Goal: Complete application form: Complete application form

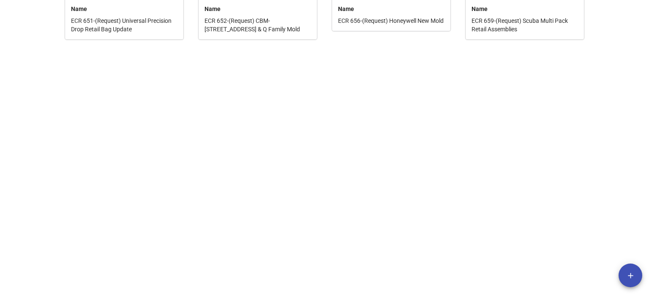
scroll to position [323, 0]
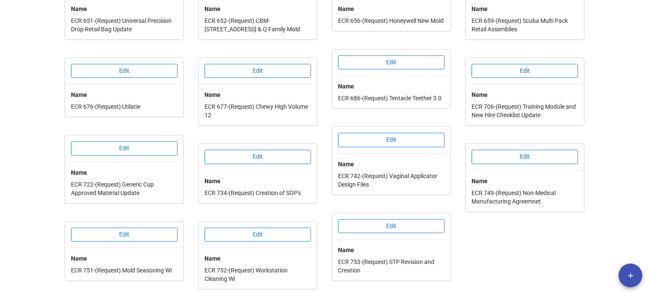
click at [273, 241] on div "Edit" at bounding box center [258, 235] width 118 height 26
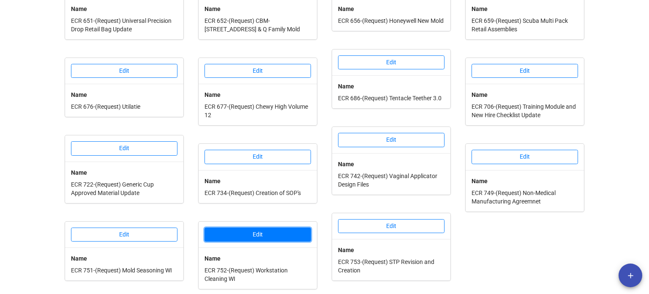
click at [276, 234] on button "Edit" at bounding box center [258, 234] width 107 height 14
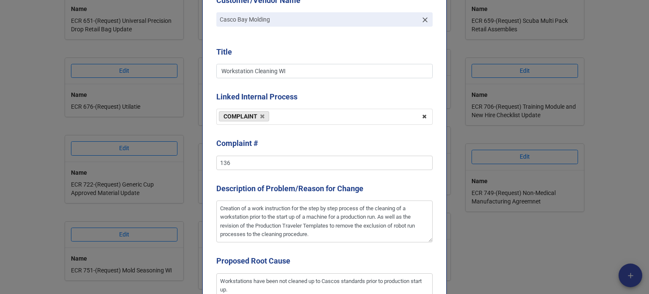
scroll to position [211, 0]
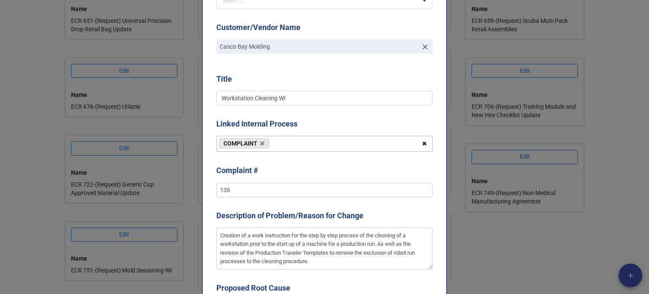
click at [421, 145] on icon at bounding box center [424, 144] width 13 height 16
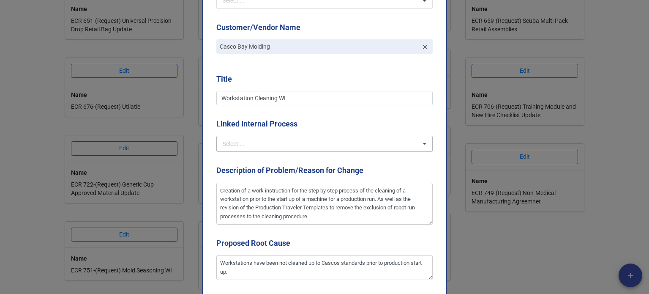
click at [281, 147] on div "Select ... NCMR COMPLAINT CAPA OTHER ECOs" at bounding box center [324, 144] width 216 height 16
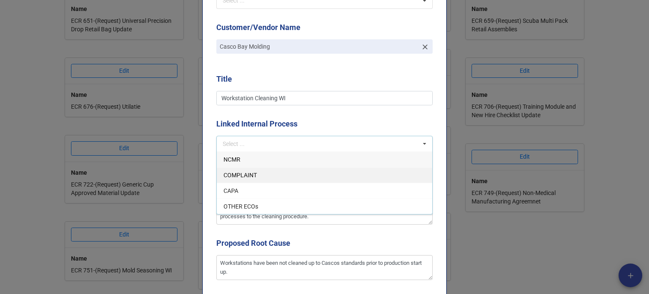
click at [240, 174] on span "COMPLAINT" at bounding box center [240, 175] width 33 height 7
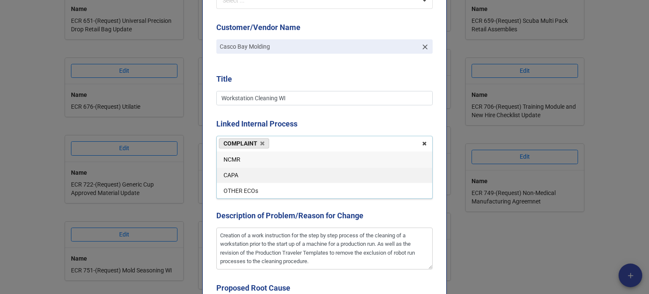
click at [238, 175] on div "CAPA" at bounding box center [325, 175] width 216 height 16
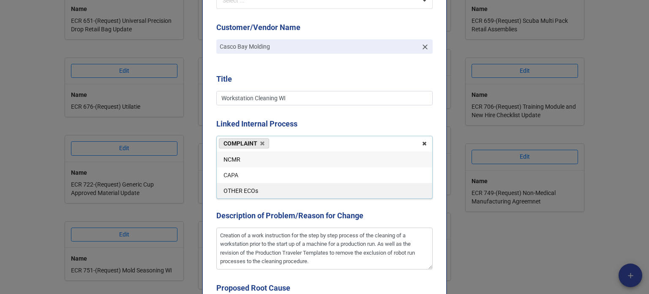
type textarea "x"
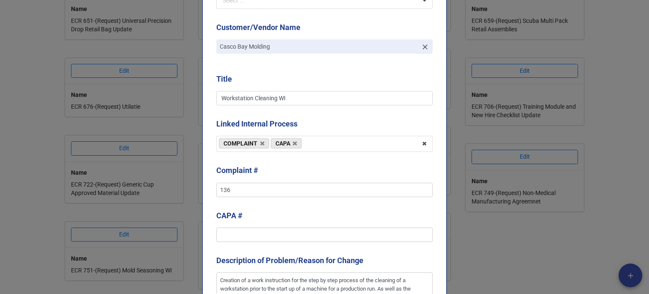
click at [315, 121] on b "Linked Internal Process" at bounding box center [324, 125] width 216 height 15
click at [274, 235] on input "text" at bounding box center [324, 234] width 216 height 14
type input "3"
type textarea "x"
type input "30"
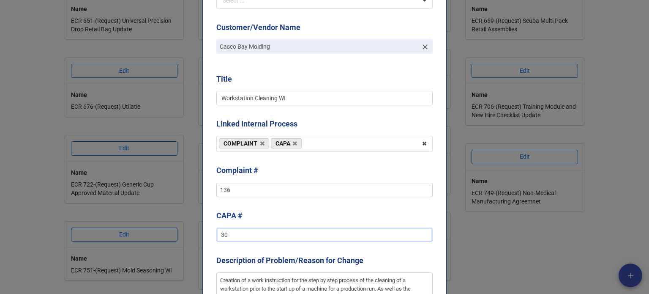
type textarea "x"
type input "300"
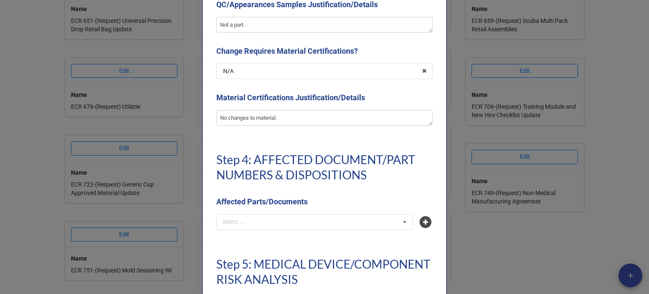
scroll to position [1987, 0]
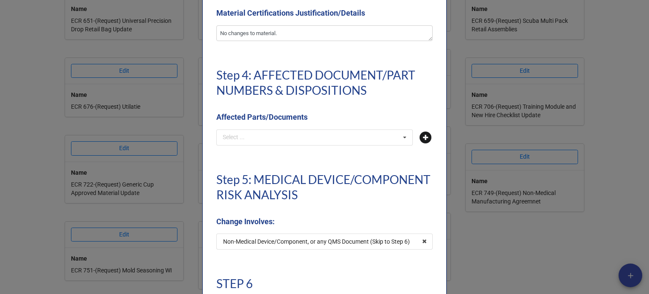
click at [422, 137] on icon at bounding box center [426, 137] width 12 height 12
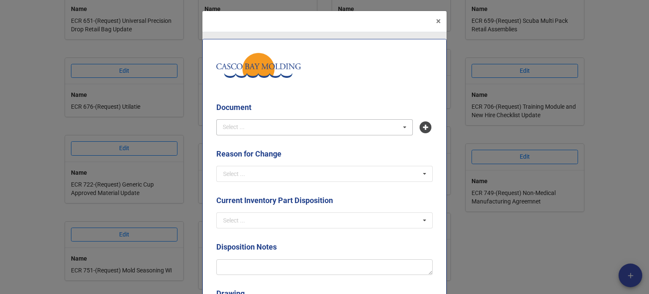
type input "FRM-14-006"
click at [290, 147] on div "FRM-14-006 - Production Traveler Template" at bounding box center [315, 143] width 196 height 16
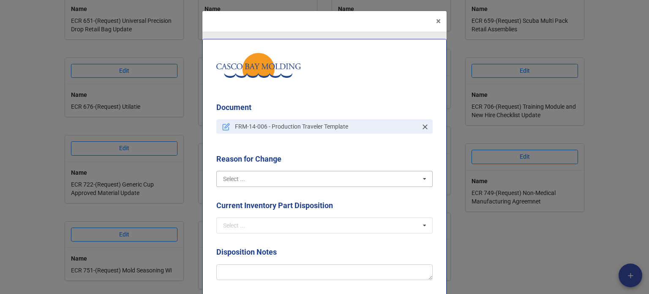
click at [295, 177] on input "text" at bounding box center [325, 178] width 216 height 15
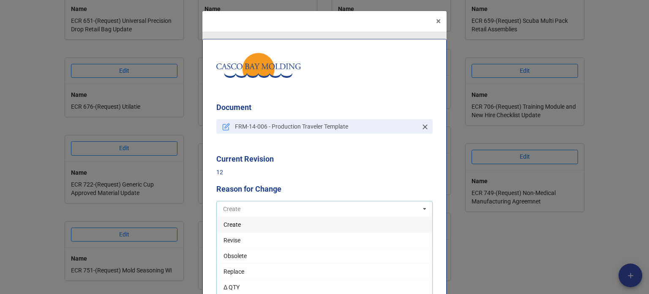
click at [264, 211] on input "text" at bounding box center [325, 208] width 216 height 15
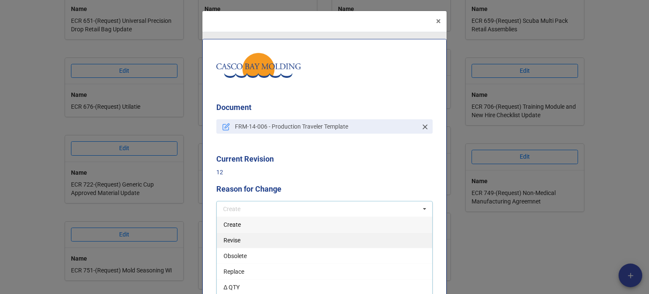
click at [247, 239] on div "Revise" at bounding box center [325, 240] width 216 height 16
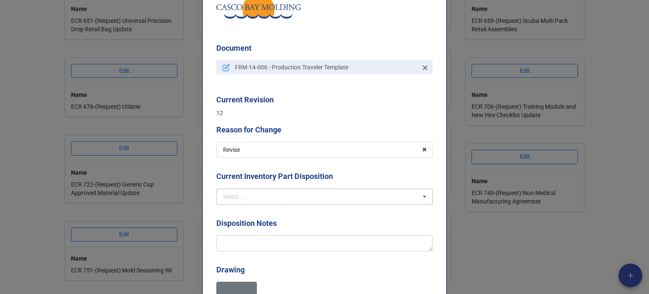
scroll to position [85, 0]
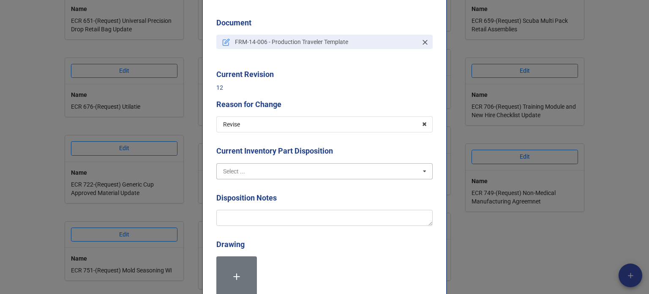
click at [254, 175] on input "text" at bounding box center [325, 171] width 216 height 15
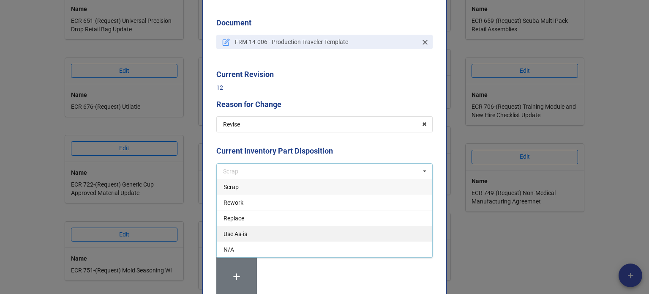
click at [235, 232] on span "Use As-is" at bounding box center [236, 233] width 24 height 7
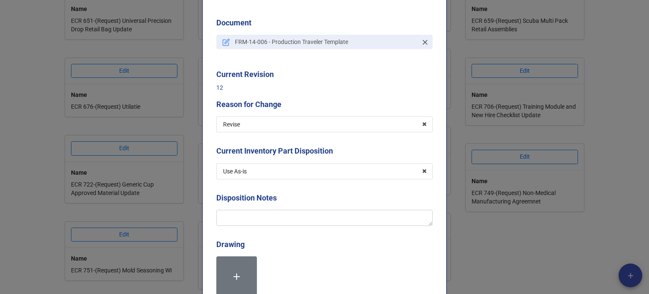
scroll to position [127, 0]
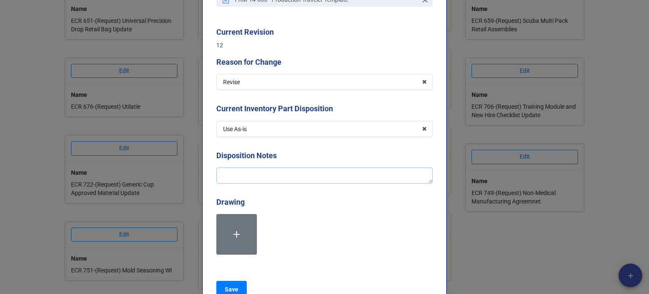
click at [229, 167] on textarea at bounding box center [324, 175] width 216 height 16
type textarea "x"
type textarea "R"
type textarea "x"
type textarea "Re"
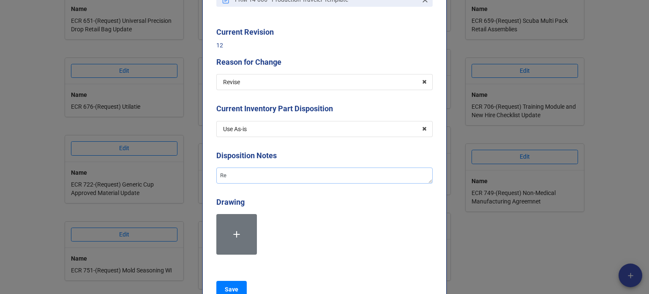
type textarea "x"
type textarea "Rem"
type textarea "x"
type textarea "Remo"
type textarea "x"
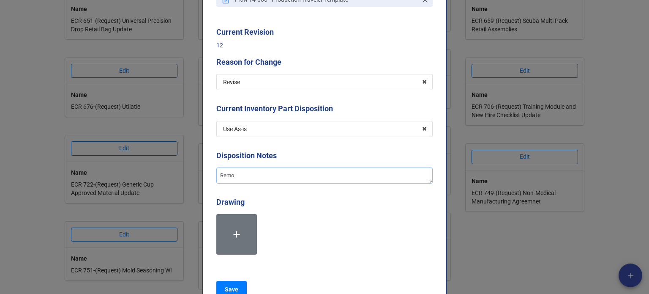
type textarea "Remov"
type textarea "x"
type textarea "Removin"
type textarea "x"
type textarea "Removing"
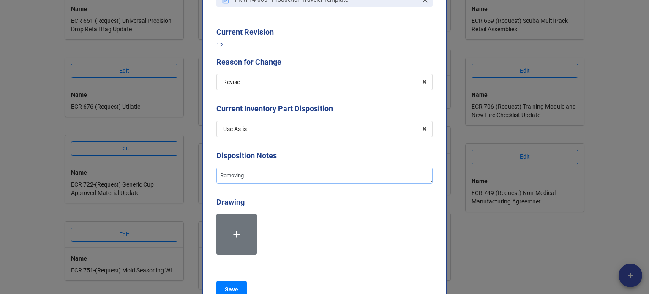
type textarea "x"
type textarea "Removing"
type textarea "x"
type textarea "Removing t"
type textarea "x"
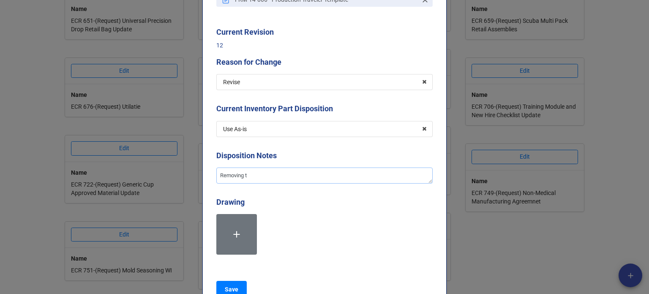
type textarea "Removing th"
type textarea "x"
type textarea "Removing the"
type textarea "x"
type textarea "Removing the"
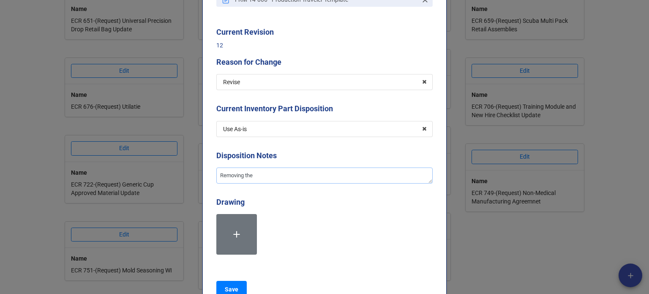
type textarea "x"
type textarea "Removing the o"
type textarea "x"
type textarea "Removing the op"
type textarea "x"
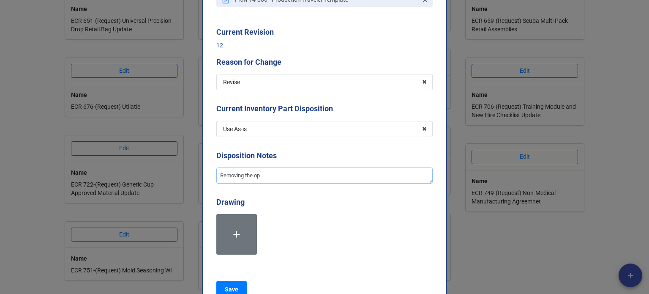
type textarea "Removing the opt"
type textarea "x"
type textarea "Removing the opti"
type textarea "x"
type textarea "Removing the optia"
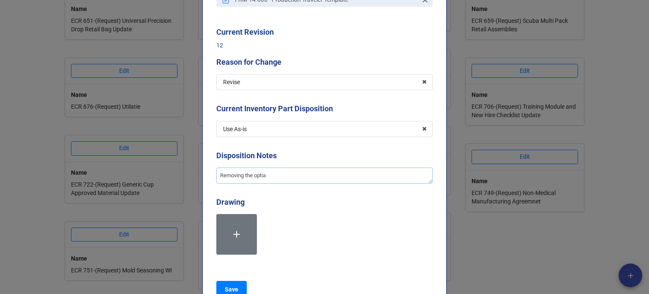
type textarea "x"
type textarea "Removing the optial"
type textarea "x"
type textarea "Removing the optial"
type textarea "x"
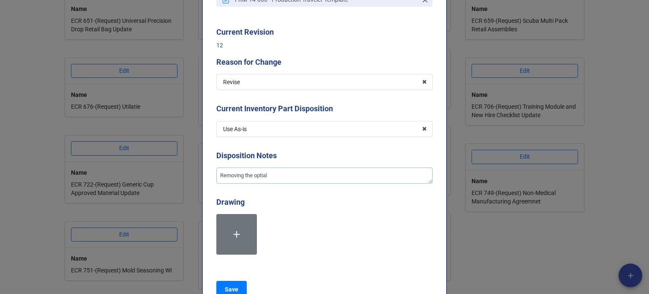
type textarea "Removing the optial"
type textarea "x"
type textarea "Removing the optia"
type textarea "x"
type textarea "Removing the opti"
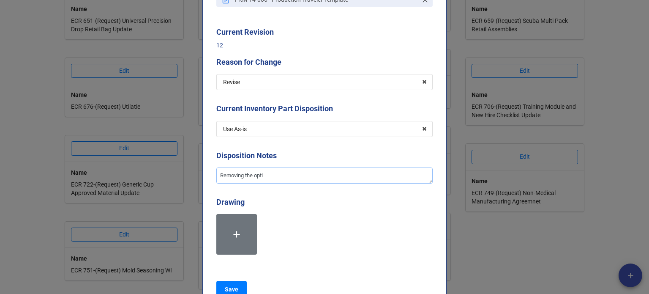
type textarea "x"
type textarea "Removing the optio"
type textarea "x"
type textarea "Removing the option"
type textarea "x"
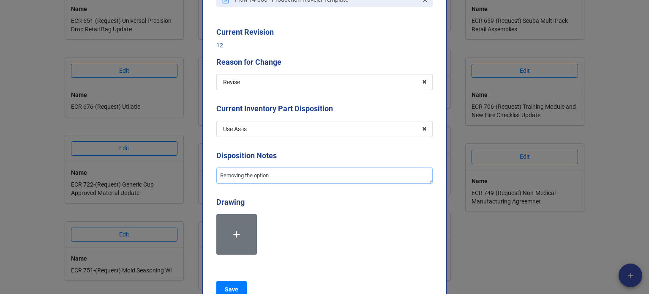
type textarea "Removing the optiona"
type textarea "x"
type textarea "Removing the optional"
type textarea "x"
type textarea "Removing the optional"
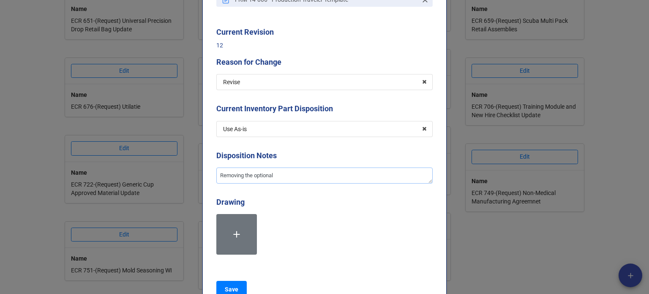
type textarea "x"
type textarea "Removing the optional c"
type textarea "x"
type textarea "Removing the optional cl"
type textarea "x"
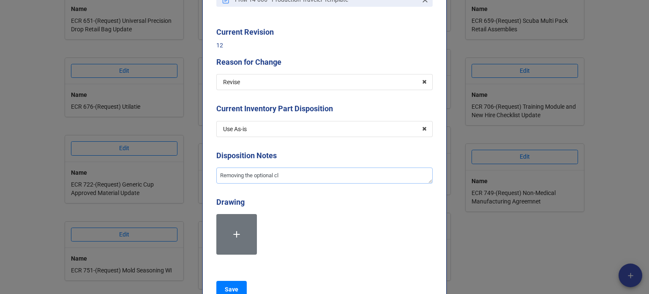
type textarea "Removing the optional cle"
type textarea "x"
type textarea "Removing the optional clea"
type textarea "x"
type textarea "Removing the optional clean"
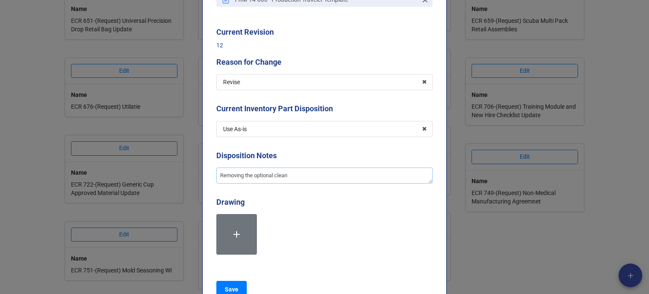
type textarea "x"
type textarea "Removing the optional cleanin"
type textarea "x"
type textarea "Removing the optional cleaning"
type textarea "x"
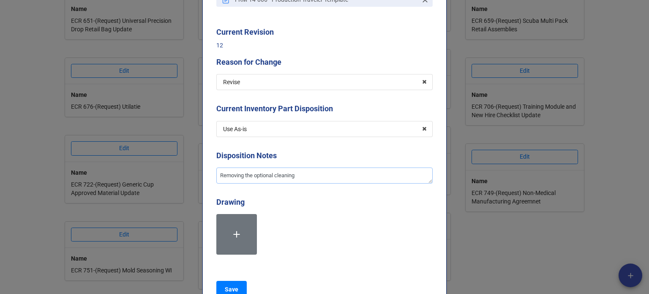
type textarea "Removing the optional cleaning"
type textarea "x"
type textarea "Removing the optional cleaning r"
type textarea "x"
type textarea "Removing the optional cleaning re"
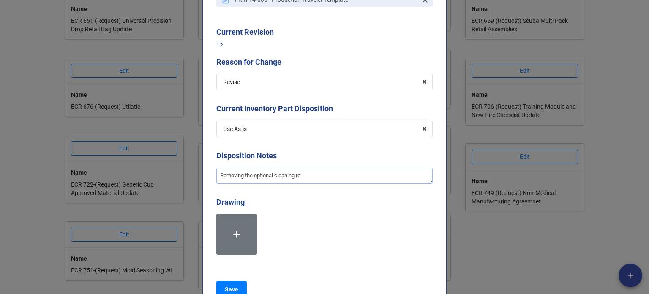
type textarea "x"
type textarea "Removing the optional cleaning req"
type textarea "x"
type textarea "Removing the optional cleaning requ"
type textarea "x"
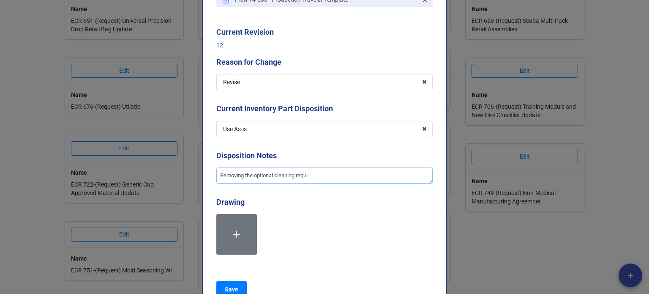
type textarea "Removing the optional cleaning requir"
type textarea "x"
type textarea "Removing the optional cleaning require"
type textarea "x"
type textarea "Removing the optional cleaning requirem"
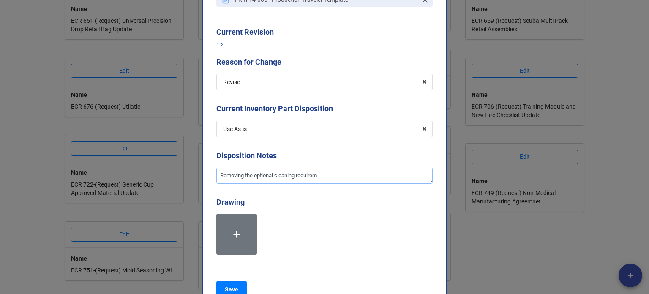
type textarea "x"
type textarea "Removing the optional cleaning requiremtn"
type textarea "x"
type textarea "Removing the optional cleaning requiremtne"
type textarea "x"
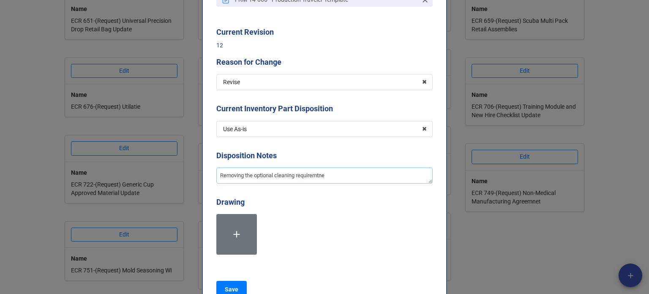
type textarea "Removing the optional cleaning requiremtnes"
type textarea "x"
type textarea "Removing the optional cleaning requiremtne"
type textarea "x"
type textarea "Removing the optional cleaning requiremtn"
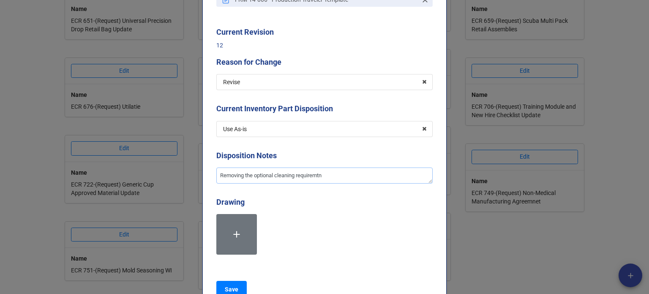
type textarea "x"
type textarea "Removing the optional cleaning requiremt"
type textarea "x"
type textarea "Removing the optional cleaning requirem"
type textarea "x"
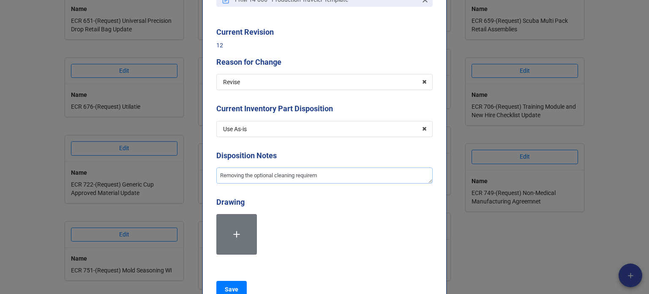
type textarea "Removing the optional cleaning require"
type textarea "x"
type textarea "Removing the optional cleaning requir"
type textarea "x"
type textarea "Removing the optional cleaning requi"
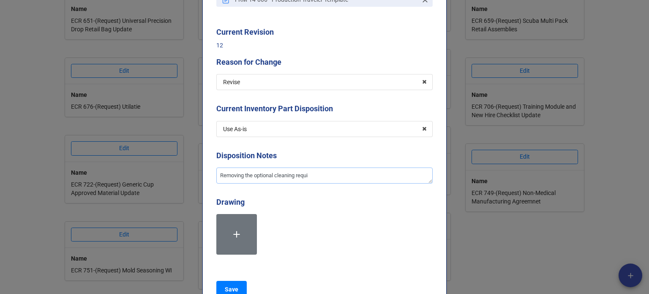
type textarea "x"
type textarea "Removing the optional cleaning requ"
type textarea "x"
type textarea "Removing the optional cleaning req"
type textarea "x"
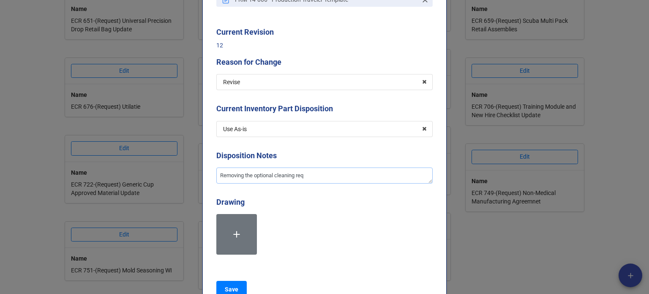
type textarea "Removing the optional cleaning re"
type textarea "x"
type textarea "Removing the optional cleaning r"
type textarea "x"
type textarea "Removing the optional cleaning"
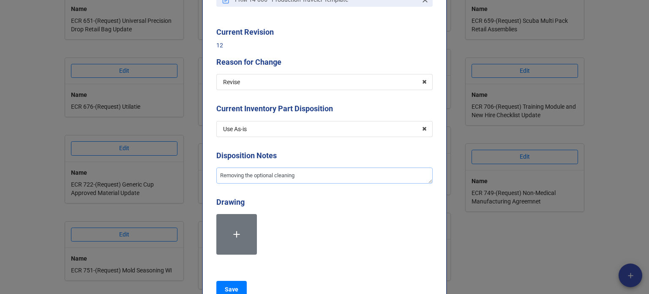
type textarea "x"
type textarea "Removing the optional cleaning f"
type textarea "x"
type textarea "Removing the optional cleaning fr"
type textarea "x"
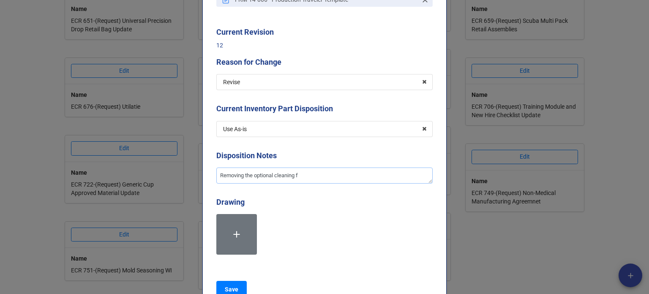
type textarea "Removing the optional cleaning fo"
type textarea "x"
type textarea "Removing the optional cleaning for"
type textarea "x"
type textarea "Removing the optional cleaning for"
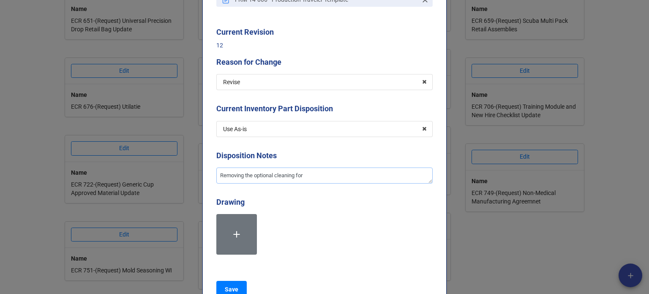
type textarea "x"
type textarea "Removing the optional cleaning for u"
type textarea "x"
type textarea "Removing the optional cleaning for un"
type textarea "x"
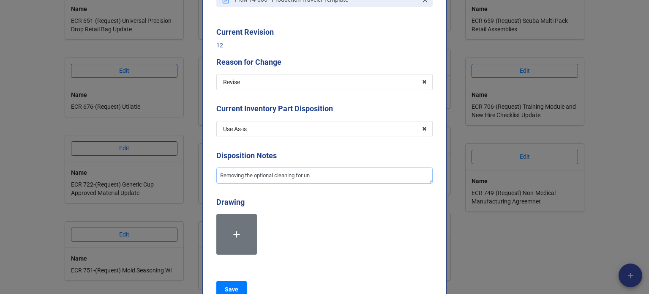
type textarea "Removing the optional cleaning for unm"
type textarea "x"
type textarea "Removing the optional cleaning for unmann"
type textarea "x"
type textarea "Removing the optional cleaning for unmannn"
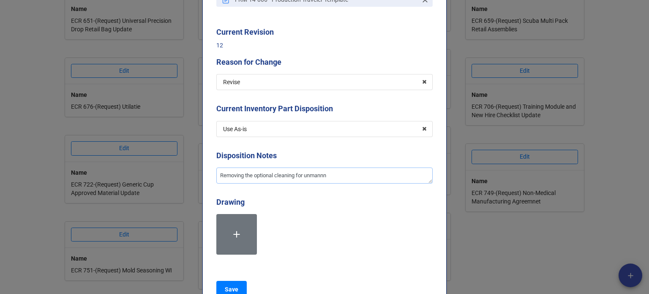
type textarea "x"
type textarea "Removing the optional cleaning for unmannne"
type textarea "x"
type textarea "Removing the optional cleaning for unmannned"
type textarea "x"
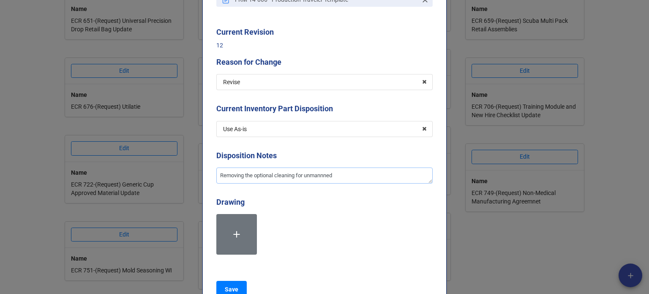
type textarea "Removing the optional cleaning for unmannned"
type textarea "x"
type textarea "Removing the optional cleaning for unmannned"
type textarea "x"
type textarea "Removing the optional cleaning for unmannne"
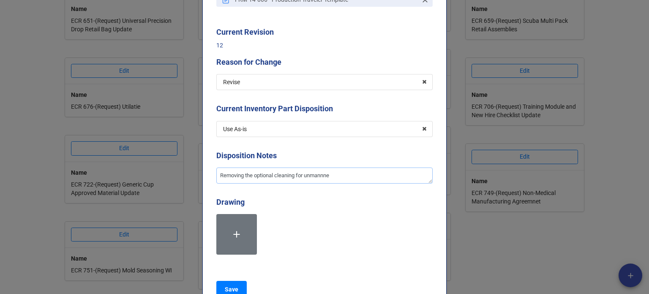
type textarea "x"
type textarea "Removing the optional cleaning for unmannn"
type textarea "x"
type textarea "Removing the optional cleaning for unmann"
type textarea "x"
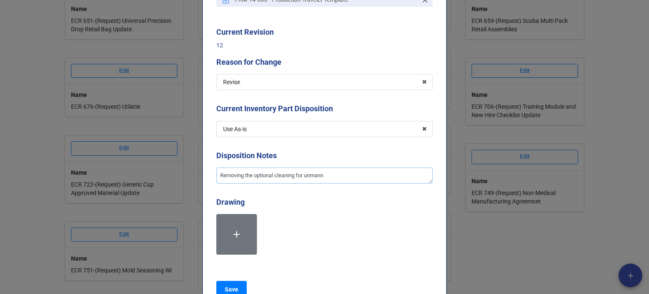
type textarea "Removing the optional cleaning for unman"
type textarea "x"
type textarea "Removing the optional cleaning for unmane"
type textarea "x"
type textarea "Removing the optional cleaning for unmaned"
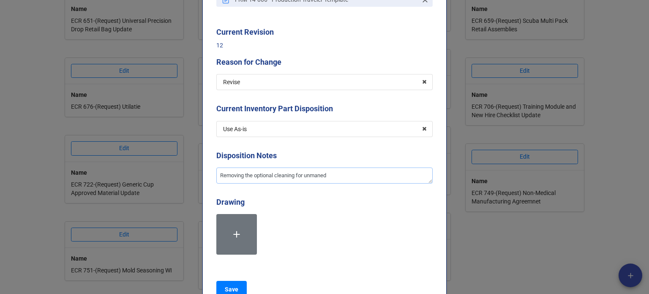
type textarea "x"
type textarea "Removing the optional cleaning for unmaned"
type textarea "x"
type textarea "Removing the optional cleaning for unmaned"
type textarea "x"
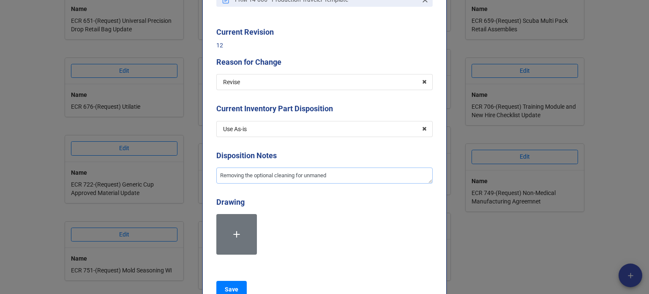
type textarea "Removing the optional cleaning for unmane"
type textarea "x"
type textarea "Removing the optional cleaning for unman"
type textarea "x"
type textarea "Removing the optional cleaning for unma"
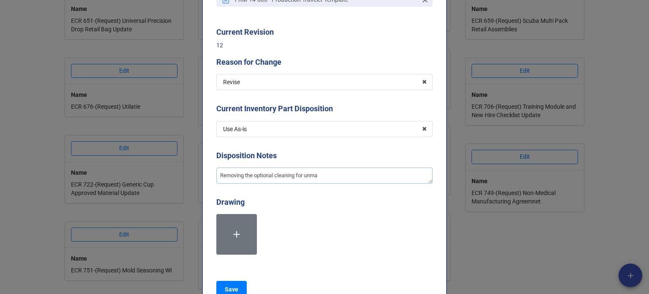
type textarea "x"
type textarea "Removing the optional cleaning for unm"
type textarea "x"
type textarea "Removing the optional cleaning for un"
type textarea "x"
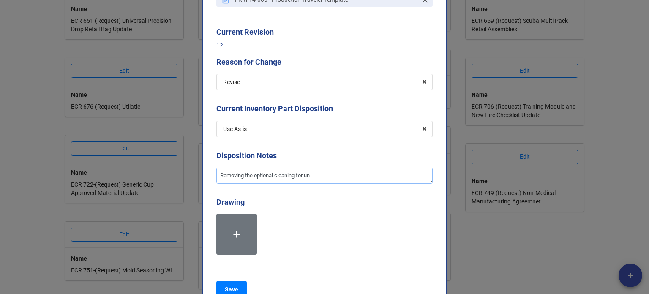
type textarea "Removing the optional cleaning for unm"
type textarea "x"
type textarea "Removing the optional cleaning for un"
type textarea "x"
type textarea "Removing the optional cleaning for un-"
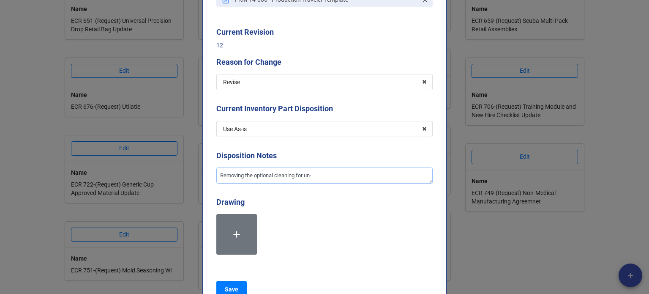
type textarea "x"
type textarea "Removing the optional cleaning for un-m"
type textarea "x"
type textarea "Removing the optional cleaning for un-ma"
type textarea "x"
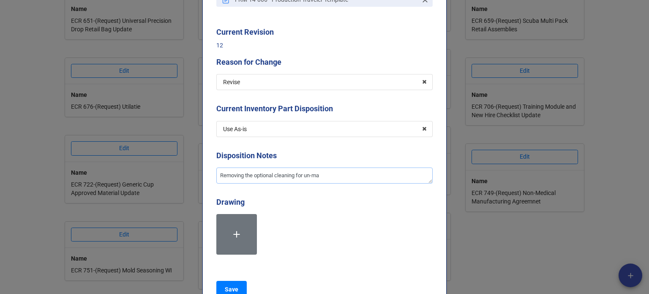
type textarea "Removing the optional cleaning for un-man"
type textarea "x"
type textarea "Removing the optional cleaning for un-mane"
type textarea "x"
type textarea "Removing the optional cleaning for un-maned"
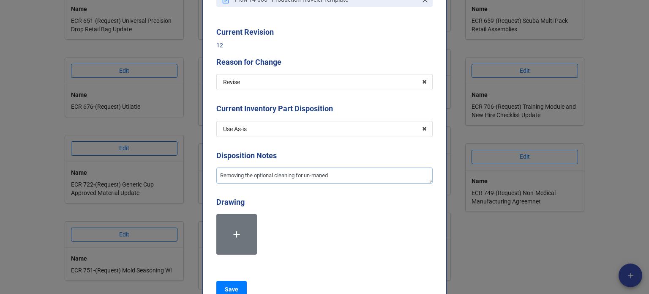
type textarea "x"
type textarea "Removing the optional cleaning for un-maned"
type textarea "x"
type textarea "Removing the optional cleaning for un-maned m"
type textarea "x"
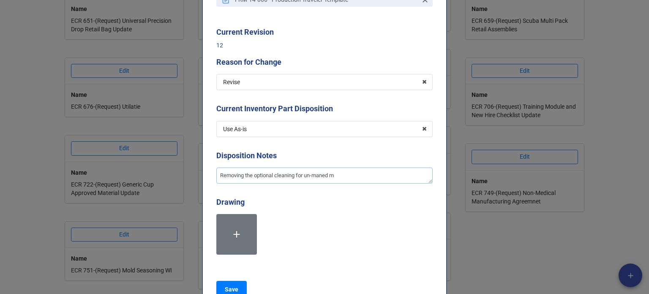
type textarea "Removing the optional cleaning for un-maned ma"
type textarea "x"
type textarea "Removing the optional cleaning for un-maned mac"
type textarea "x"
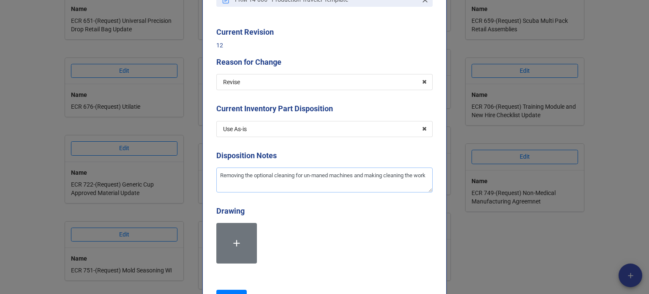
scroll to position [0, 0]
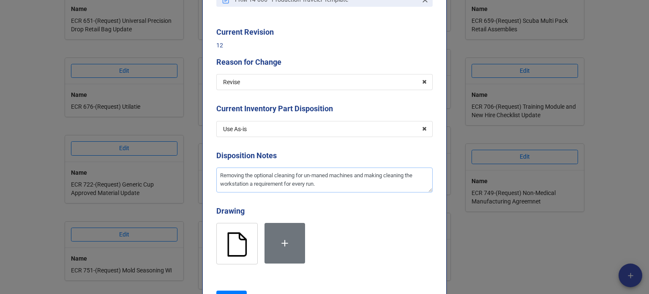
click at [333, 183] on textarea "Removing the optional cleaning for un-maned machines and making cleaning the wo…" at bounding box center [324, 179] width 216 height 25
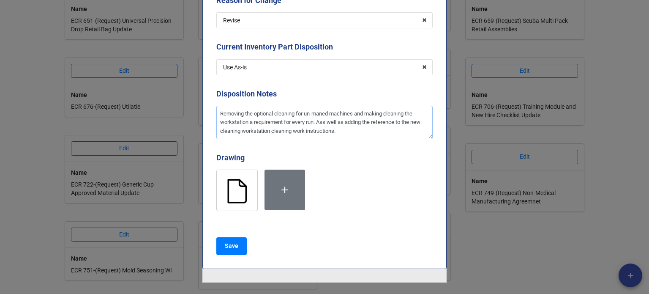
scroll to position [229, 0]
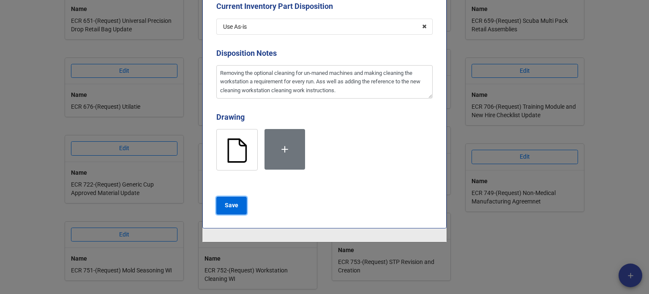
click at [233, 207] on b "Save" at bounding box center [232, 205] width 14 height 9
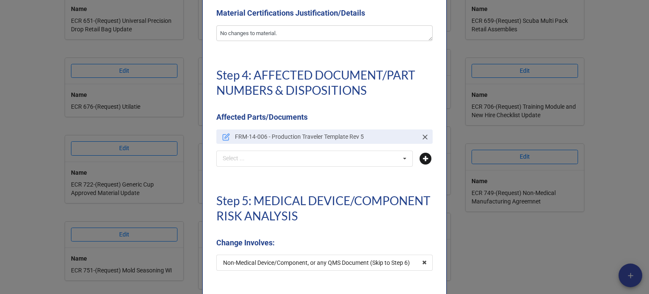
click at [423, 157] on icon at bounding box center [426, 159] width 12 height 12
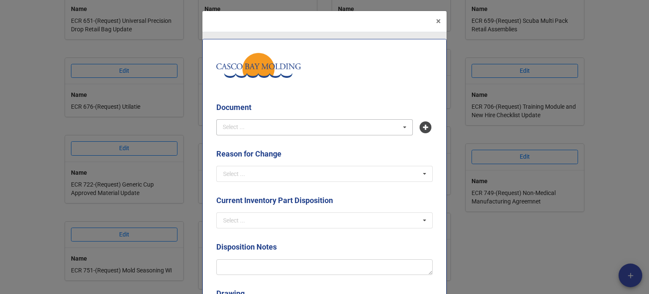
click at [294, 144] on span "FRM-14-017 - Mold Test Traveler Template" at bounding box center [278, 142] width 109 height 7
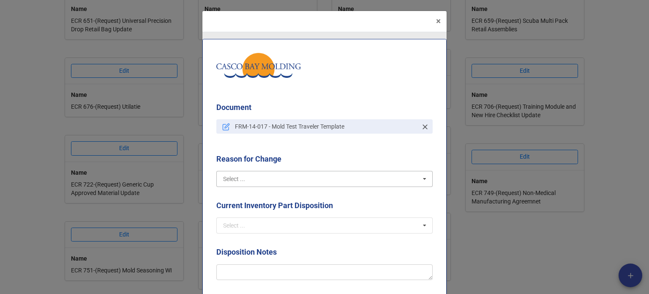
click at [302, 178] on input "text" at bounding box center [325, 178] width 216 height 15
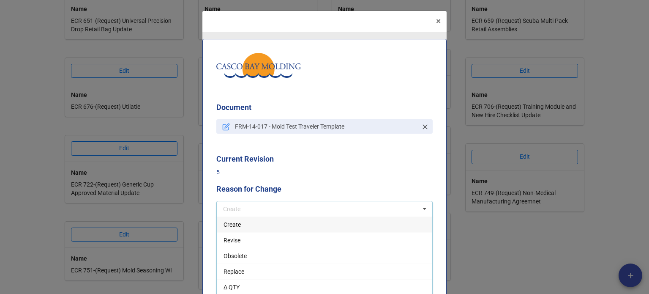
click at [264, 236] on div "Revise" at bounding box center [325, 240] width 216 height 16
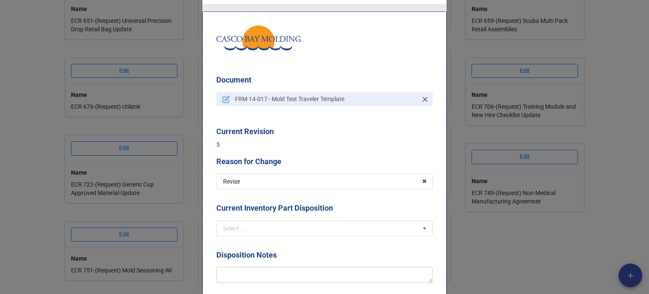
scroll to position [85, 0]
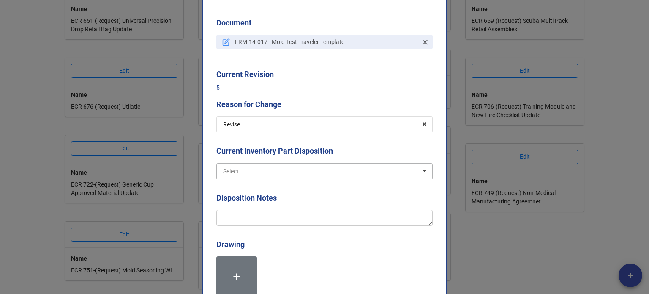
click at [267, 170] on input "text" at bounding box center [325, 171] width 216 height 15
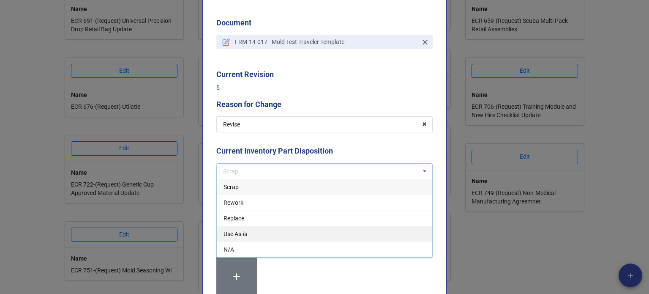
click at [248, 229] on div "Use As-is" at bounding box center [325, 234] width 216 height 16
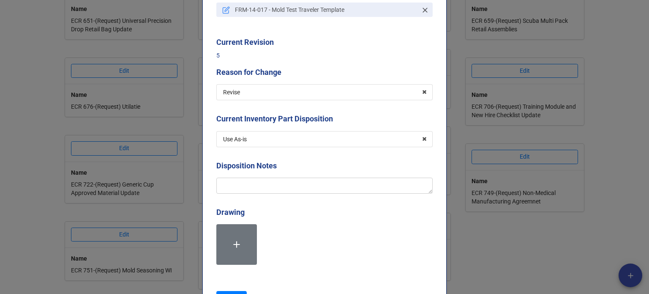
scroll to position [169, 0]
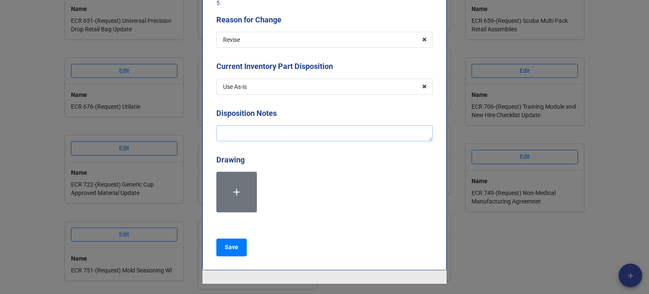
click at [246, 129] on textarea at bounding box center [324, 133] width 216 height 16
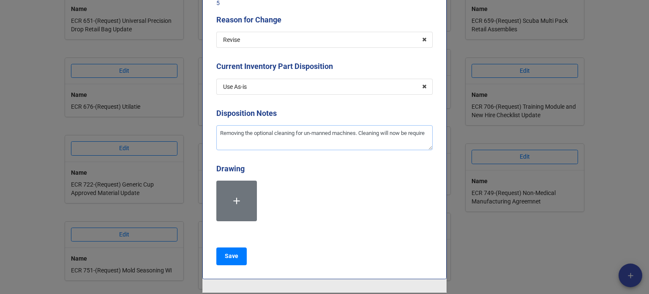
scroll to position [0, 0]
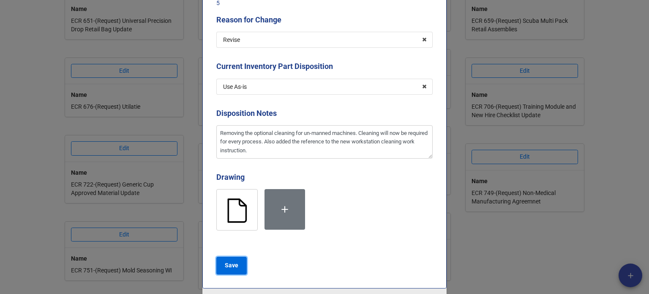
click at [232, 270] on button "Save" at bounding box center [231, 266] width 30 height 18
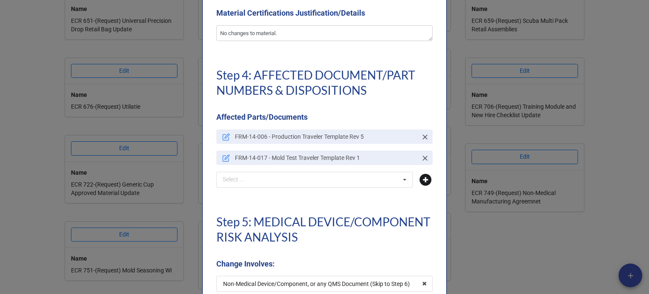
click at [424, 181] on icon at bounding box center [426, 180] width 12 height 12
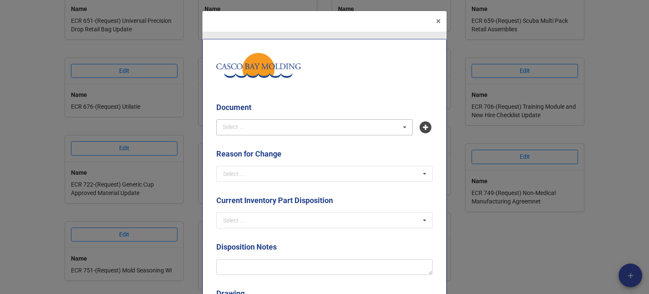
click at [270, 141] on span "WI-14-169 - Workstation Cleaning" at bounding box center [268, 142] width 88 height 7
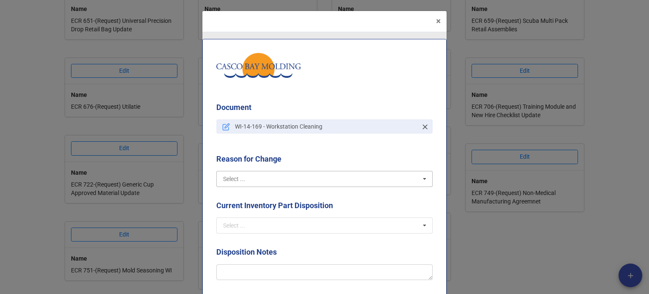
click at [271, 182] on input "text" at bounding box center [325, 178] width 216 height 15
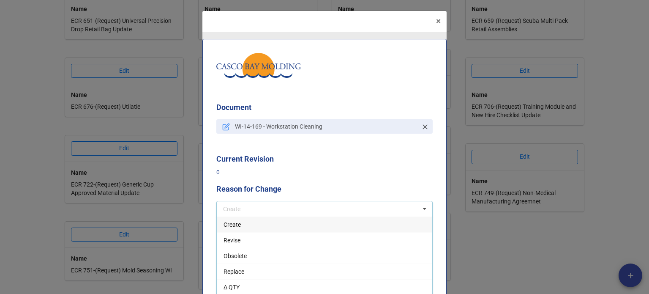
click at [235, 228] on div "Create" at bounding box center [325, 224] width 216 height 16
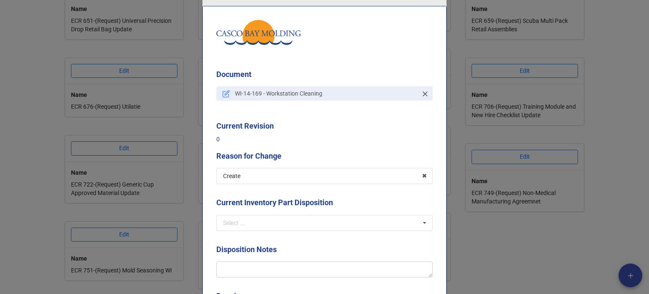
scroll to position [85, 0]
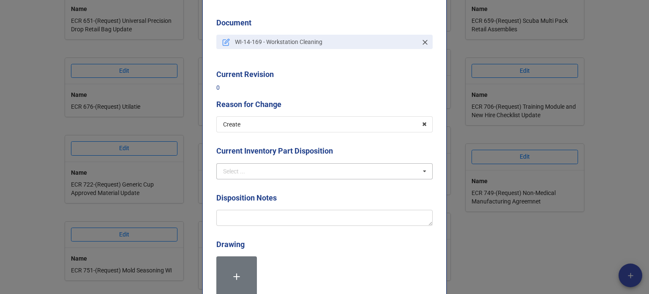
click at [240, 168] on div "Select ..." at bounding box center [234, 171] width 22 height 6
click at [241, 247] on div "N/A" at bounding box center [325, 249] width 216 height 16
click at [245, 219] on textarea at bounding box center [324, 218] width 216 height 16
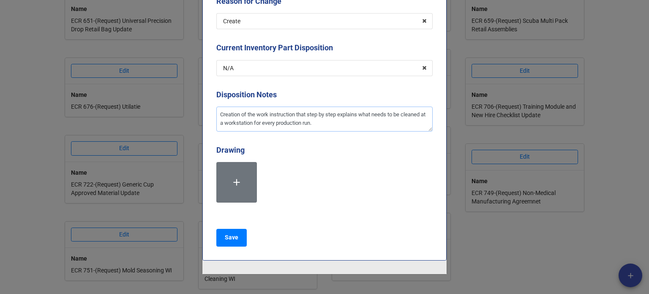
scroll to position [220, 0]
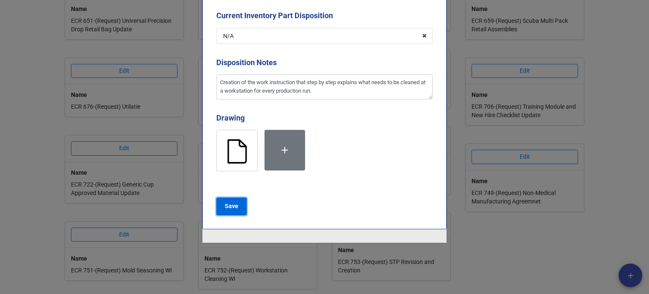
click at [232, 206] on b "Save" at bounding box center [232, 206] width 14 height 9
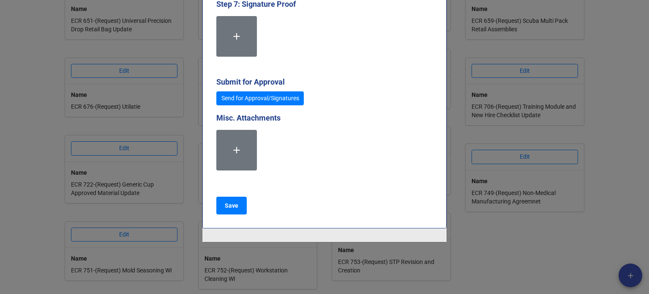
scroll to position [2485, 0]
click at [235, 206] on b "Save" at bounding box center [232, 205] width 14 height 9
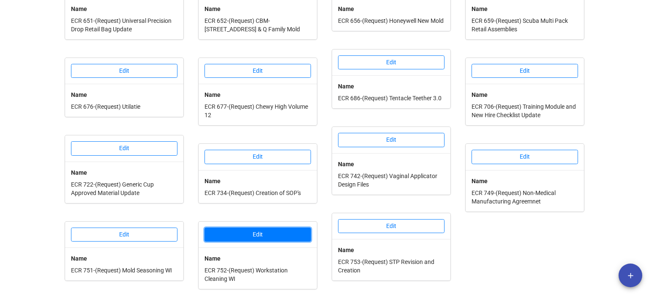
click at [279, 227] on button "Edit" at bounding box center [258, 234] width 107 height 14
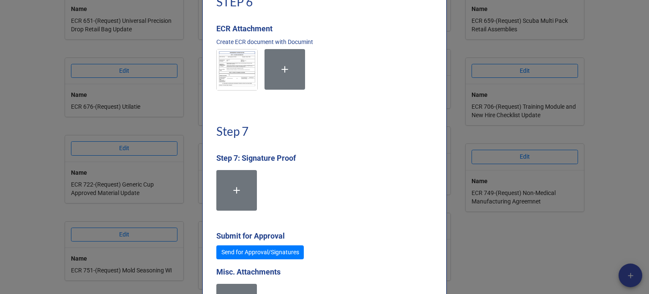
scroll to position [2367, 0]
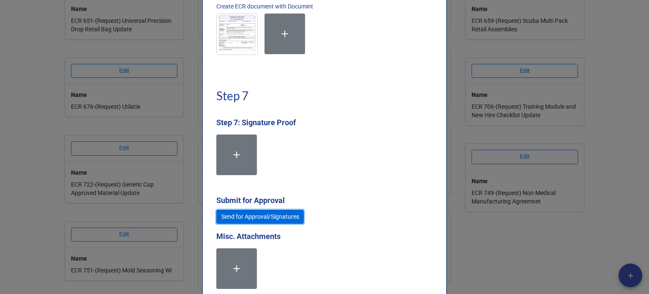
click at [259, 216] on link "Send for Approval/Signatures" at bounding box center [260, 217] width 88 height 14
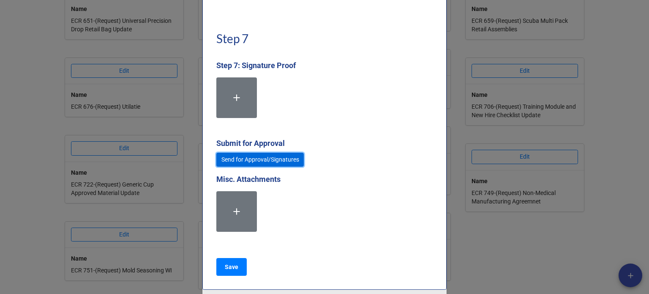
scroll to position [2486, 0]
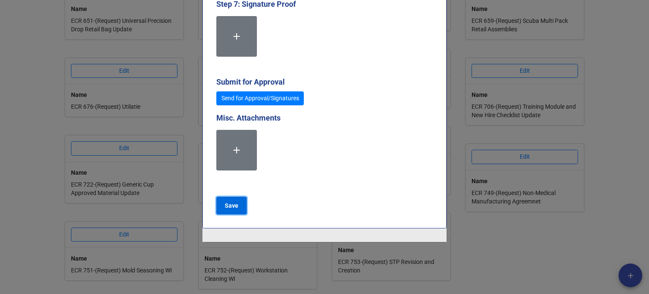
click at [231, 209] on b "Save" at bounding box center [232, 205] width 14 height 9
